Goal: Task Accomplishment & Management: Use online tool/utility

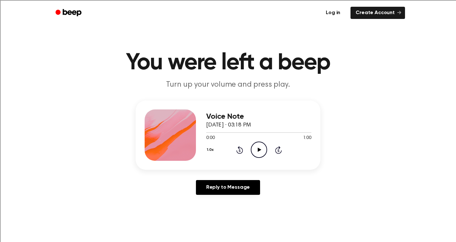
click at [340, 10] on link "Log in" at bounding box center [333, 12] width 27 height 15
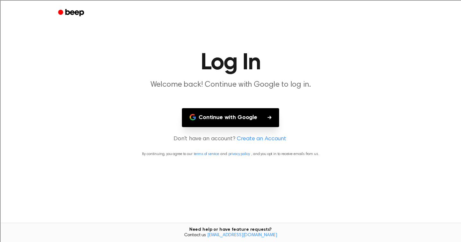
click at [231, 116] on button "Continue with Google" at bounding box center [230, 117] width 97 height 19
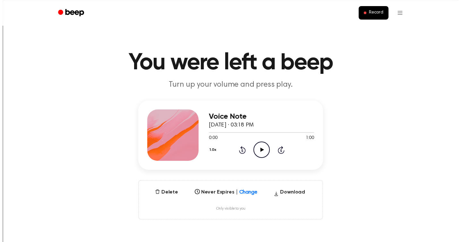
scroll to position [52, 0]
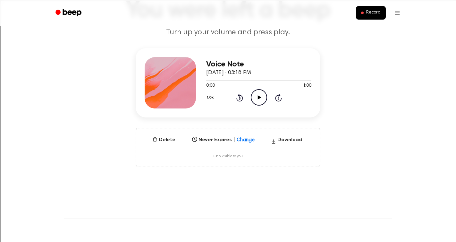
click at [257, 96] on icon "Play Audio" at bounding box center [259, 97] width 16 height 16
click at [258, 97] on icon at bounding box center [259, 97] width 3 height 4
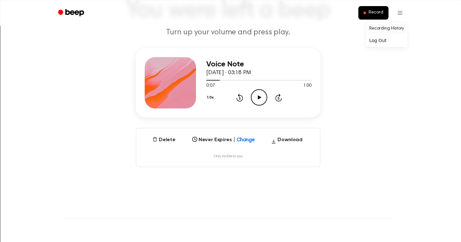
click at [378, 28] on link "Recording History" at bounding box center [387, 28] width 40 height 11
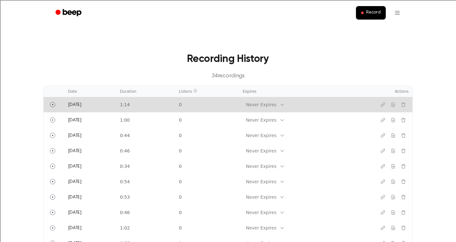
click at [145, 104] on td "1:14" at bounding box center [145, 104] width 59 height 15
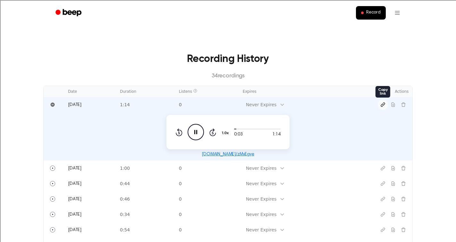
click at [383, 106] on icon "Copy link" at bounding box center [383, 104] width 5 height 5
